Goal: Task Accomplishment & Management: Complete application form

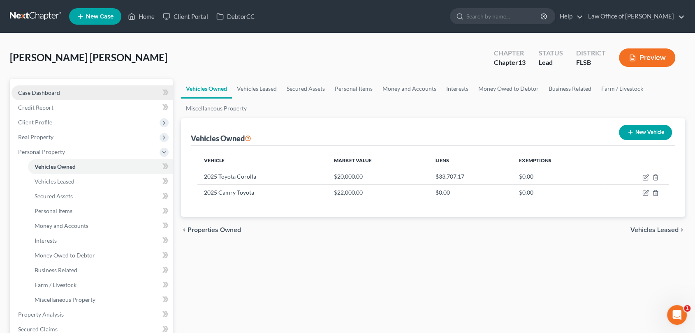
click at [39, 90] on span "Case Dashboard" at bounding box center [39, 92] width 42 height 7
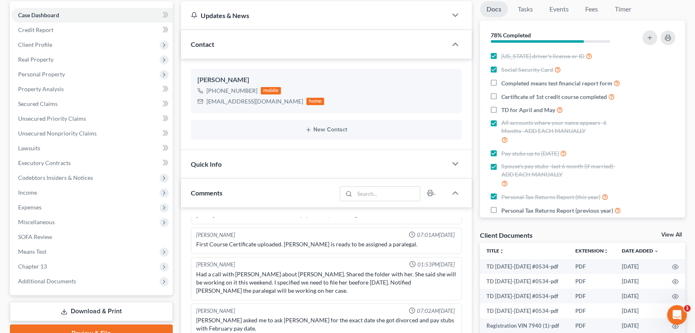
scroll to position [96, 0]
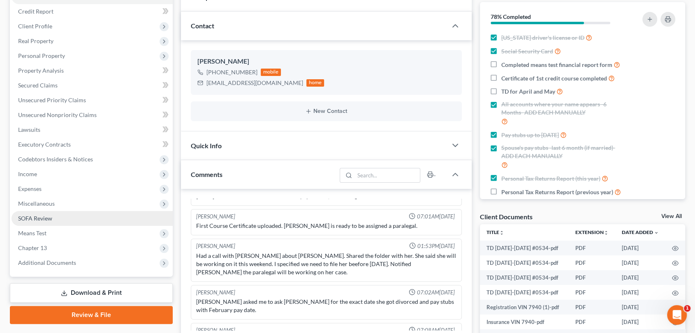
click at [42, 220] on span "SOFA Review" at bounding box center [35, 218] width 34 height 7
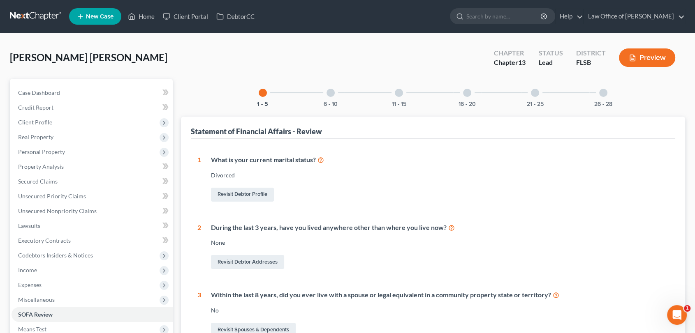
click at [602, 98] on div "26 - 28" at bounding box center [603, 93] width 28 height 28
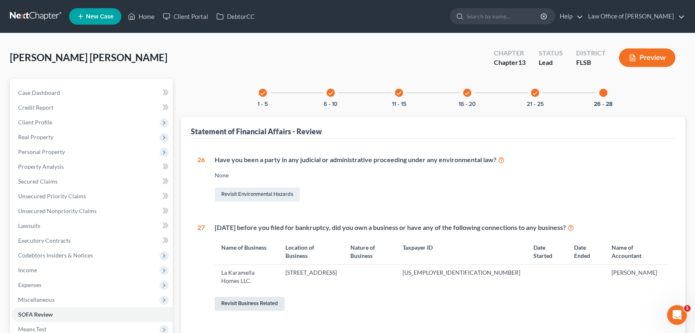
click at [253, 297] on link "Revisit Business Related" at bounding box center [250, 304] width 70 height 14
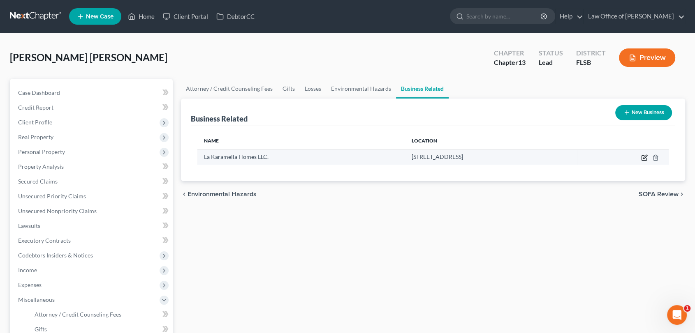
click at [644, 157] on icon "button" at bounding box center [645, 157] width 4 height 4
select select "member"
select select "9"
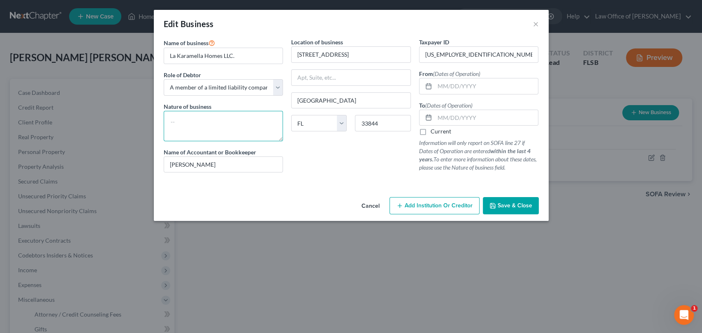
click at [234, 132] on textarea at bounding box center [224, 126] width 120 height 30
type textarea "P"
type textarea "House cleaning/room rental"
click at [461, 90] on input "text" at bounding box center [487, 87] width 104 height 16
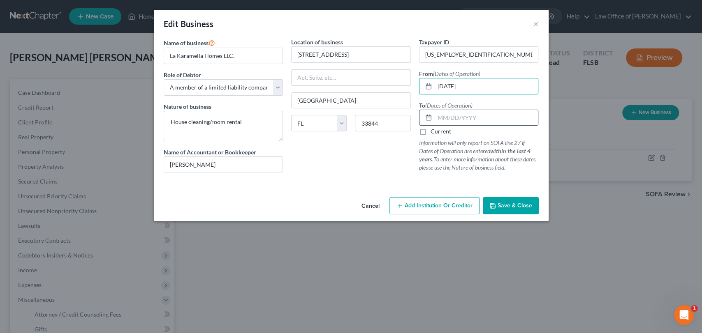
type input "[DATE]"
click at [465, 116] on input "text" at bounding box center [487, 118] width 104 height 16
type input "[DATE]"
click at [512, 205] on span "Save & Close" at bounding box center [515, 205] width 35 height 7
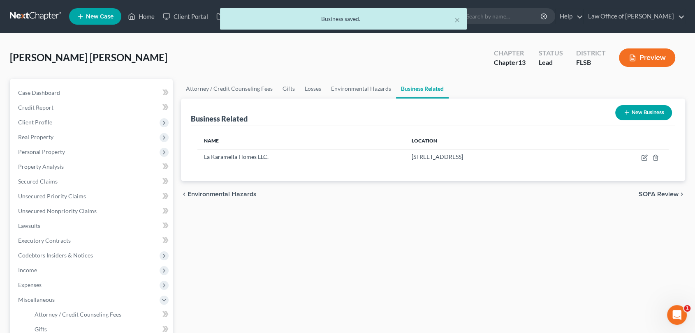
scroll to position [33, 0]
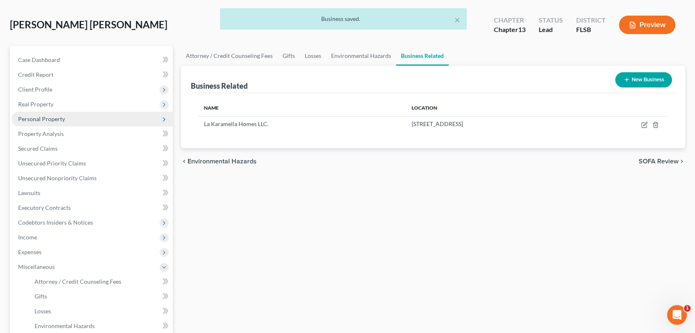
click at [55, 120] on span "Personal Property" at bounding box center [41, 119] width 47 height 7
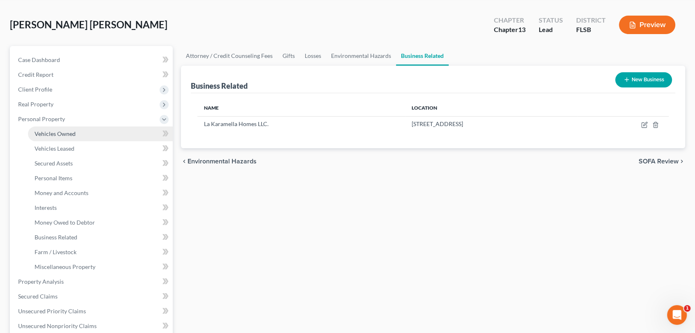
click at [60, 137] on link "Vehicles Owned" at bounding box center [100, 134] width 145 height 15
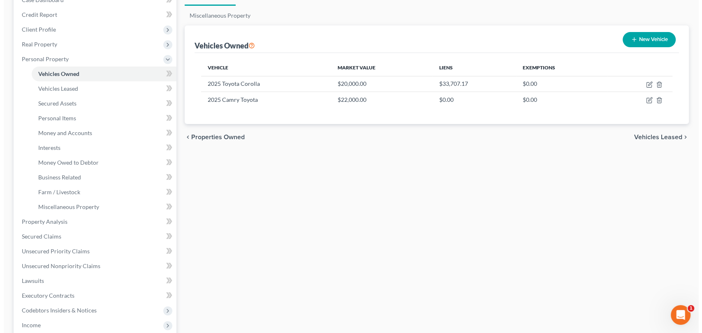
scroll to position [94, 0]
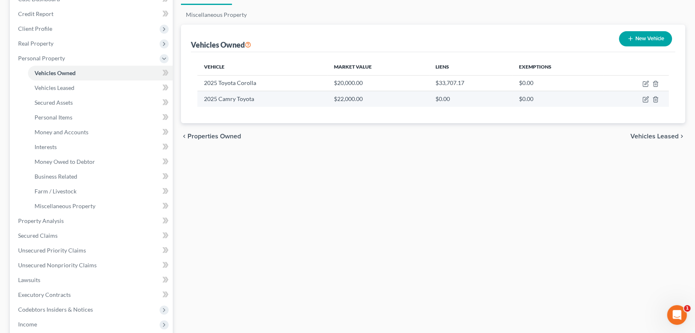
click at [641, 96] on td at bounding box center [635, 99] width 65 height 16
click at [644, 98] on icon "button" at bounding box center [645, 99] width 7 height 7
select select "0"
select select "1"
select select "0"
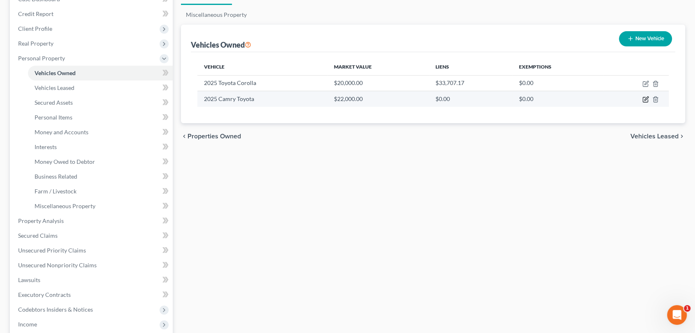
select select "0"
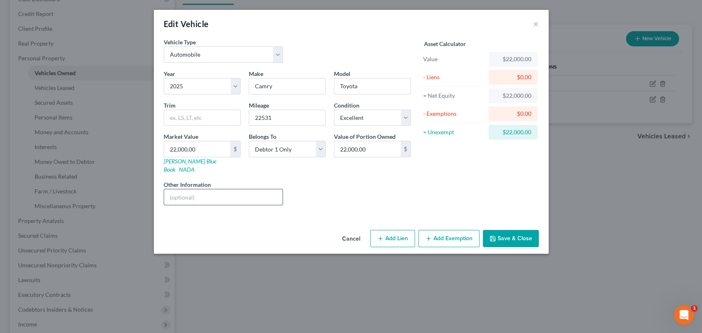
click at [272, 191] on input "text" at bounding box center [223, 198] width 119 height 16
type input "The loan is in the other name and they make the payments"
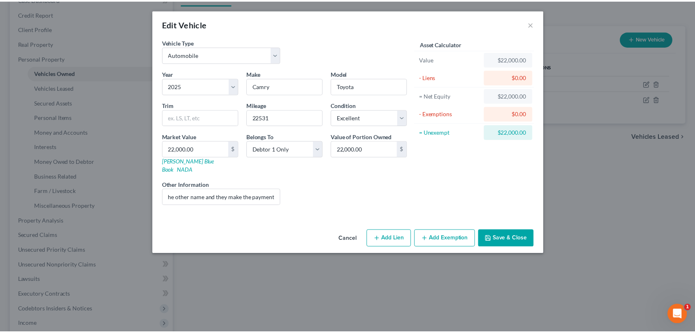
scroll to position [0, 0]
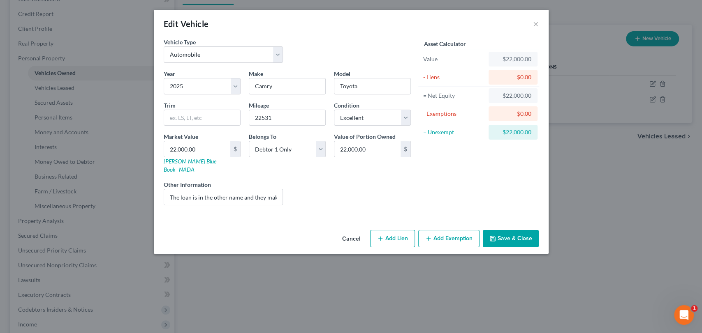
click at [513, 230] on button "Save & Close" at bounding box center [511, 238] width 56 height 17
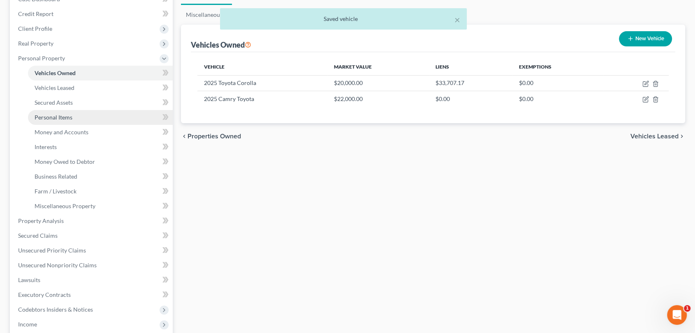
click at [63, 114] on span "Personal Items" at bounding box center [54, 117] width 38 height 7
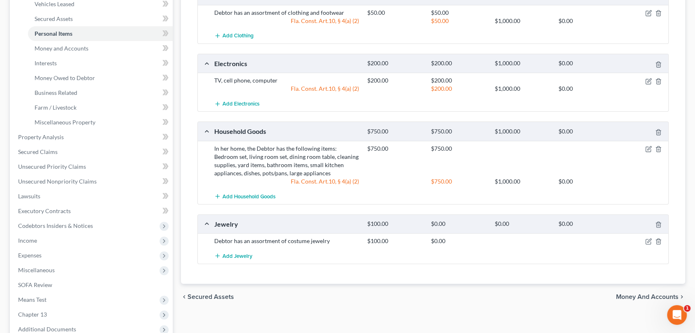
scroll to position [179, 0]
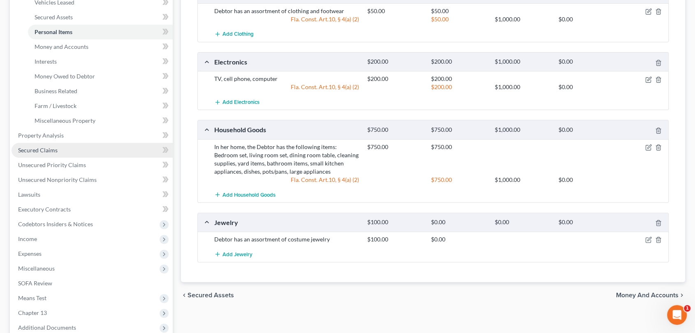
click at [50, 150] on span "Secured Claims" at bounding box center [37, 150] width 39 height 7
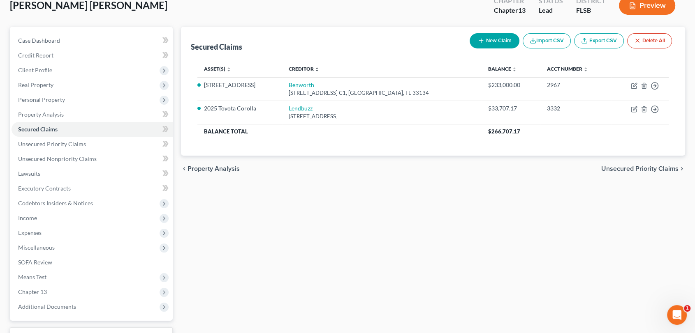
scroll to position [53, 0]
click at [26, 215] on span "Income" at bounding box center [27, 217] width 19 height 7
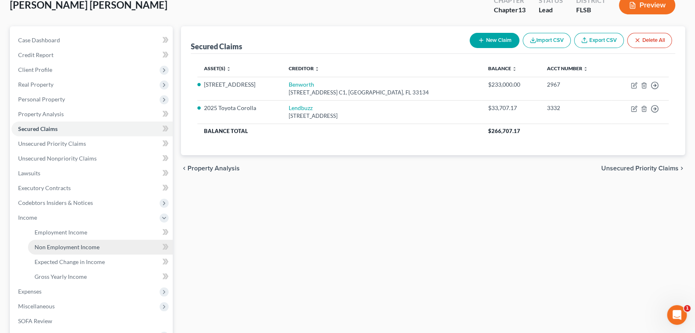
click at [72, 248] on span "Non Employment Income" at bounding box center [67, 247] width 65 height 7
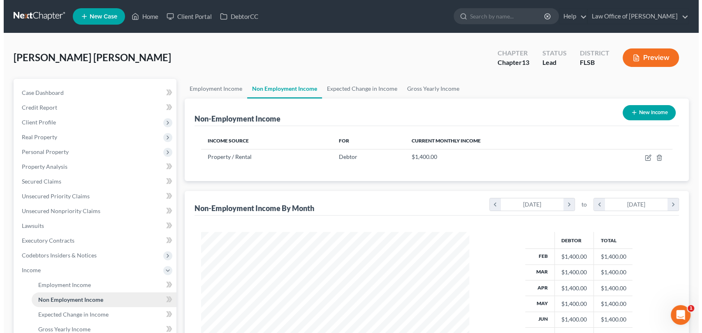
scroll to position [147, 284]
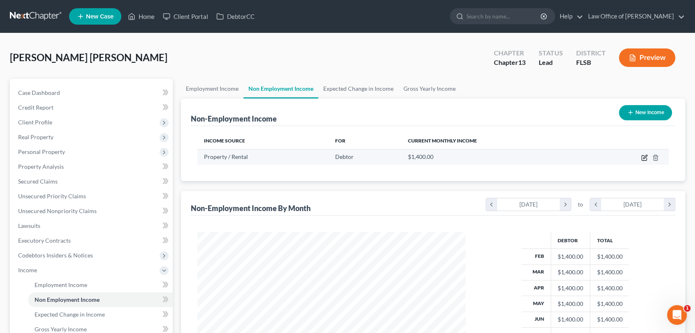
click at [644, 157] on icon "button" at bounding box center [644, 158] width 7 height 7
select select "9"
select select "0"
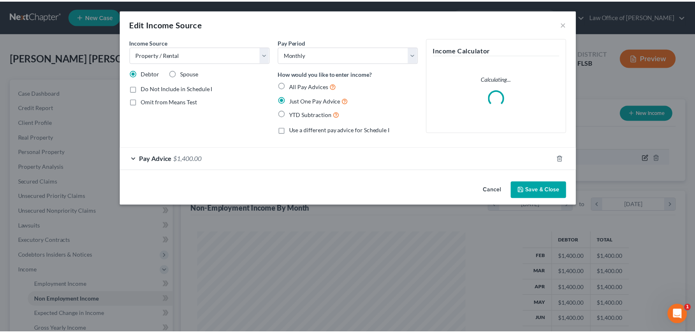
scroll to position [147, 287]
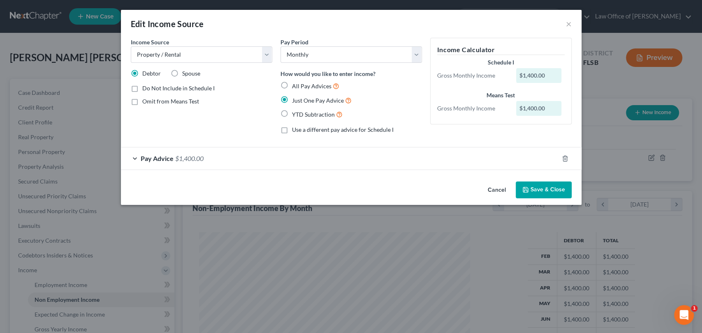
click at [551, 156] on div "Pay Advice $1,400.00" at bounding box center [339, 159] width 437 height 22
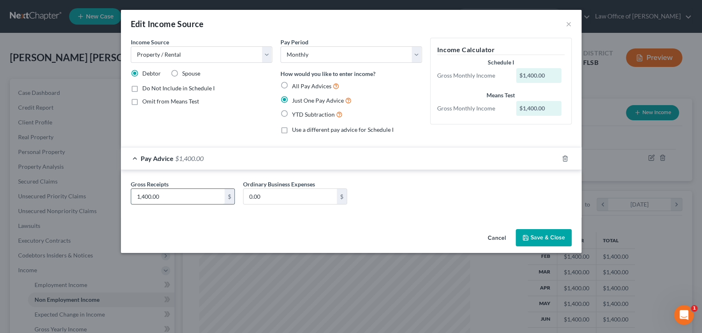
click at [179, 198] on input "1,400.00" at bounding box center [177, 197] width 93 height 16
type input "1,950.00"
click at [546, 240] on button "Save & Close" at bounding box center [544, 237] width 56 height 17
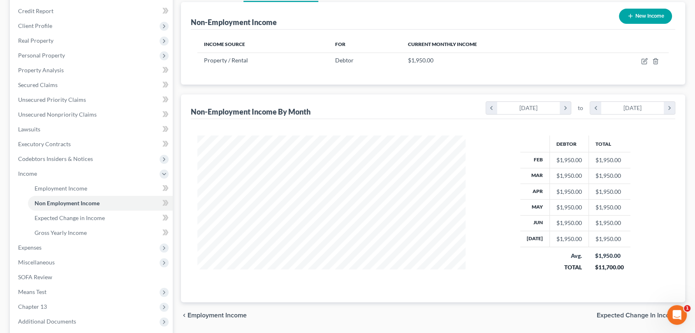
scroll to position [98, 0]
